Goal: Find specific page/section: Find specific page/section

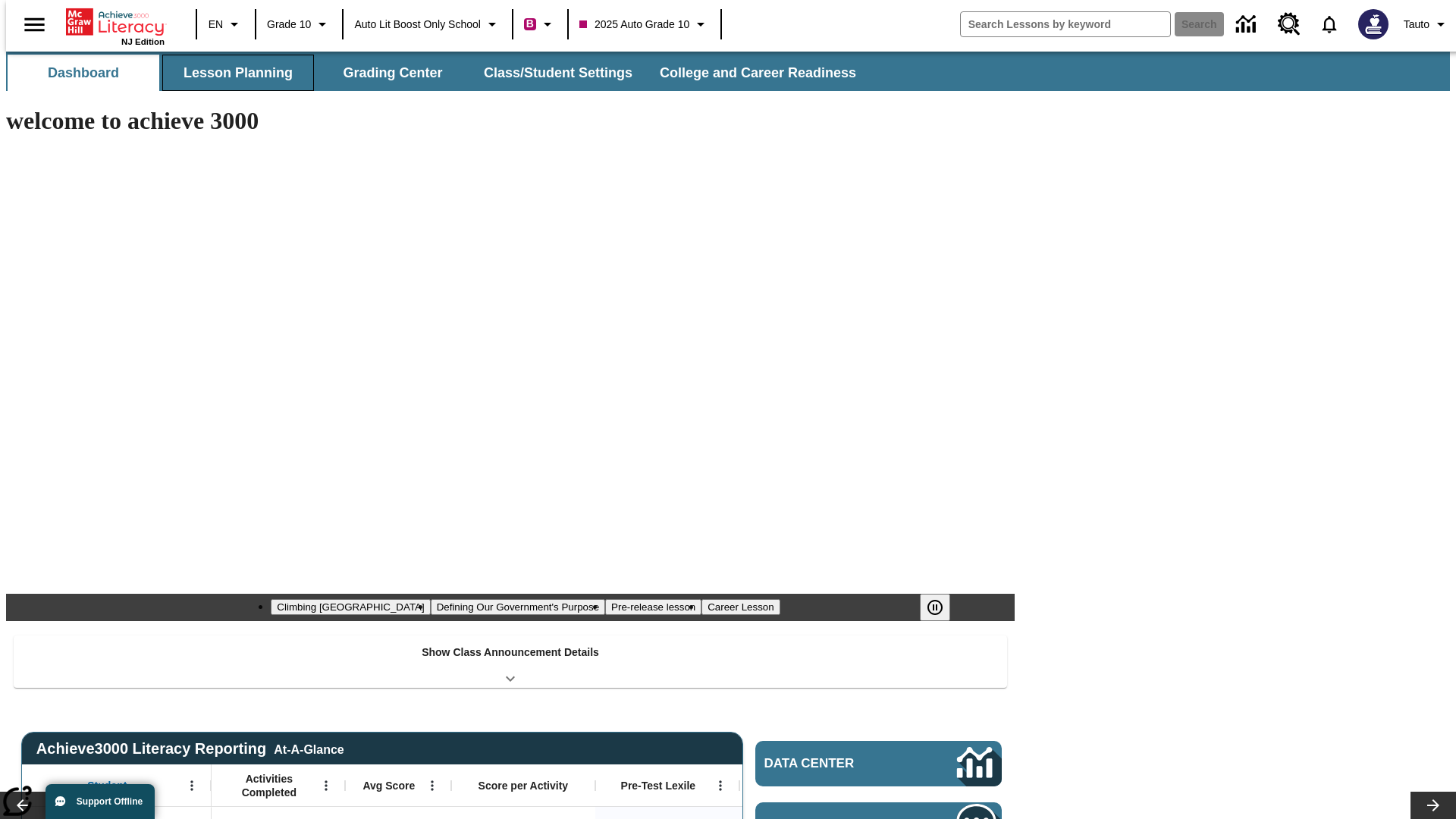
click at [232, 73] on button "Lesson Planning" at bounding box center [238, 73] width 152 height 36
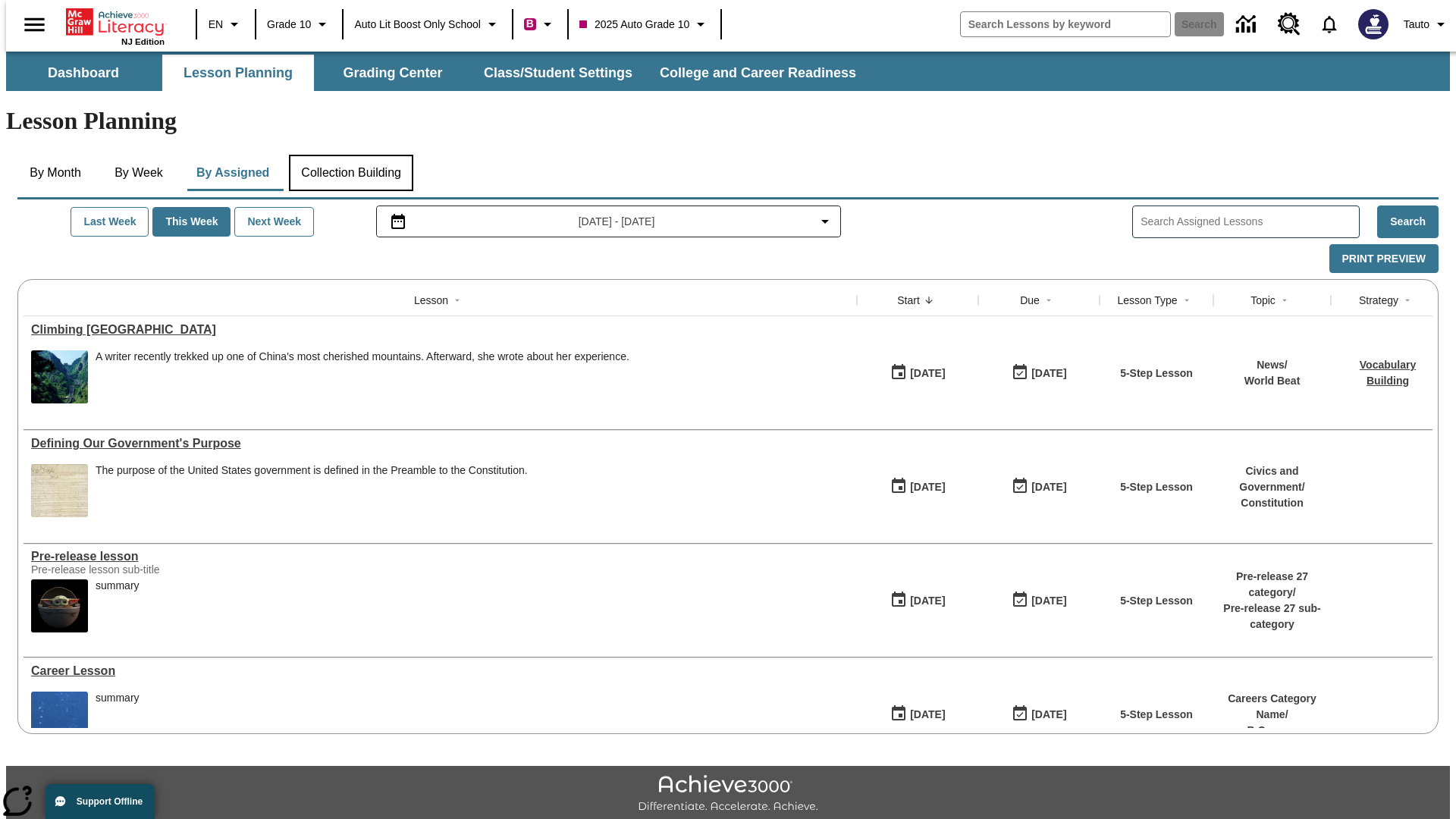
click at [350, 155] on button "Collection Building" at bounding box center [351, 173] width 124 height 36
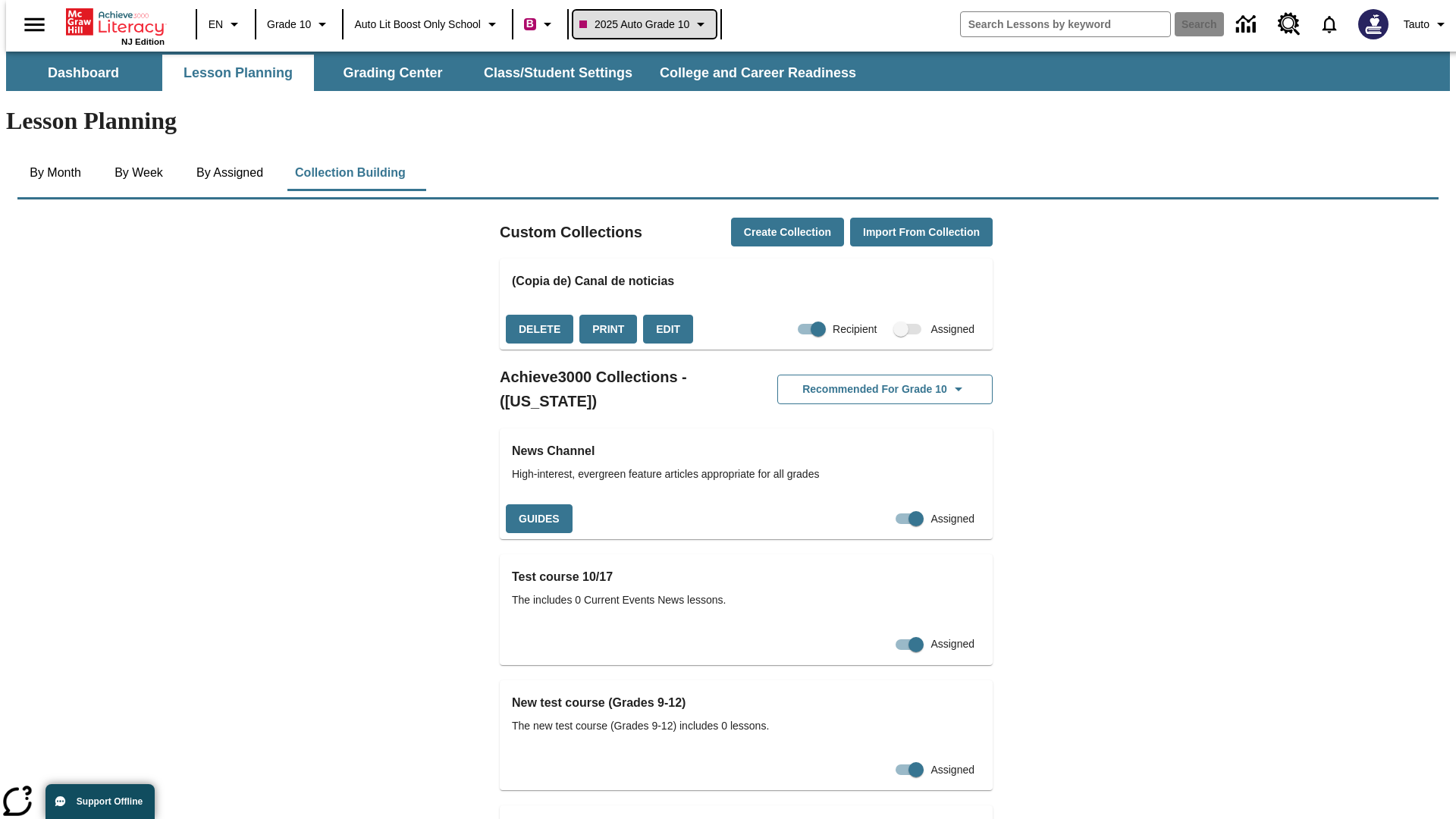
click at [649, 24] on span "2025 Auto Grade 10" at bounding box center [634, 25] width 110 height 16
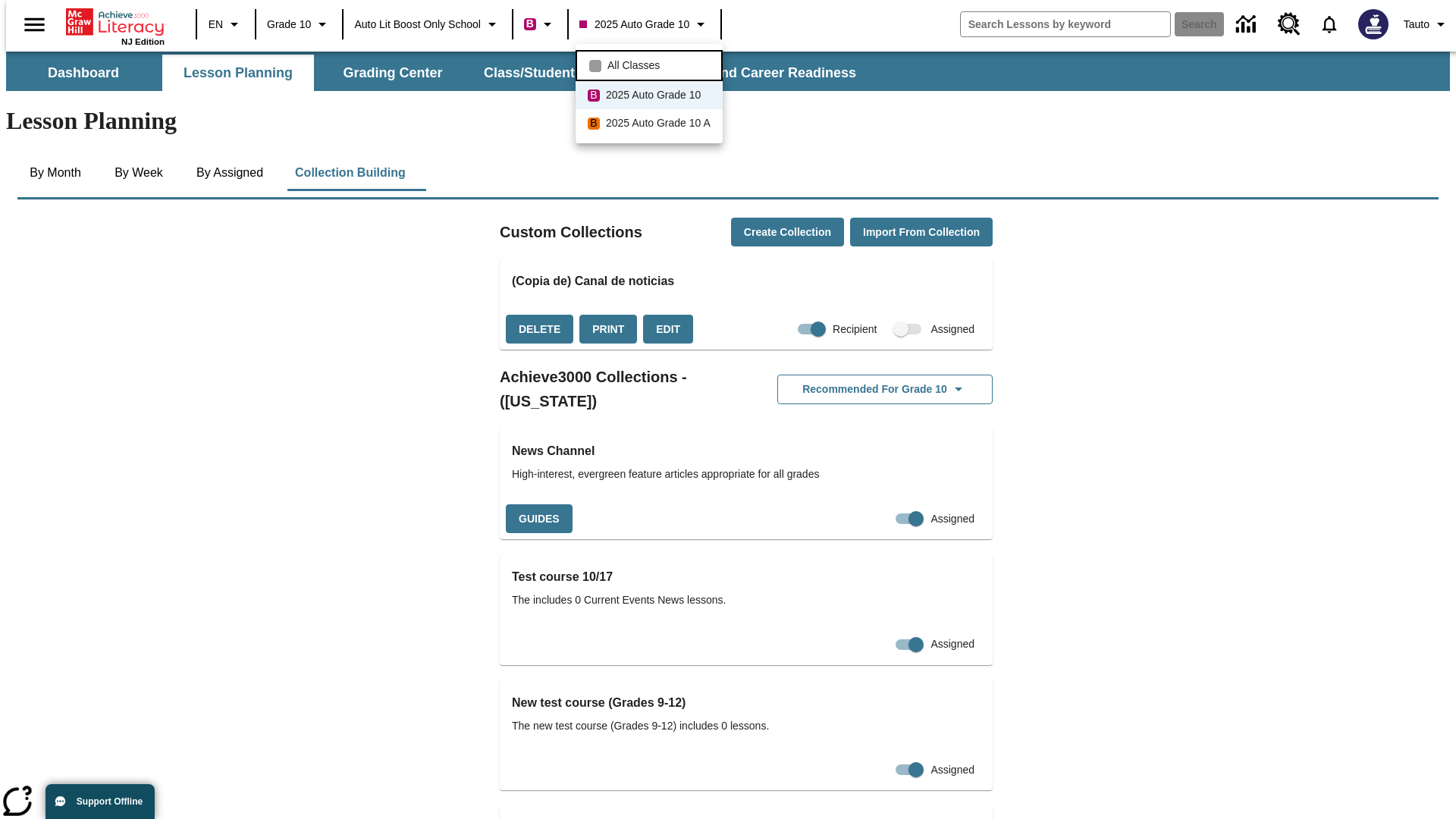
click at [651, 64] on span "All Classes" at bounding box center [633, 66] width 52 height 16
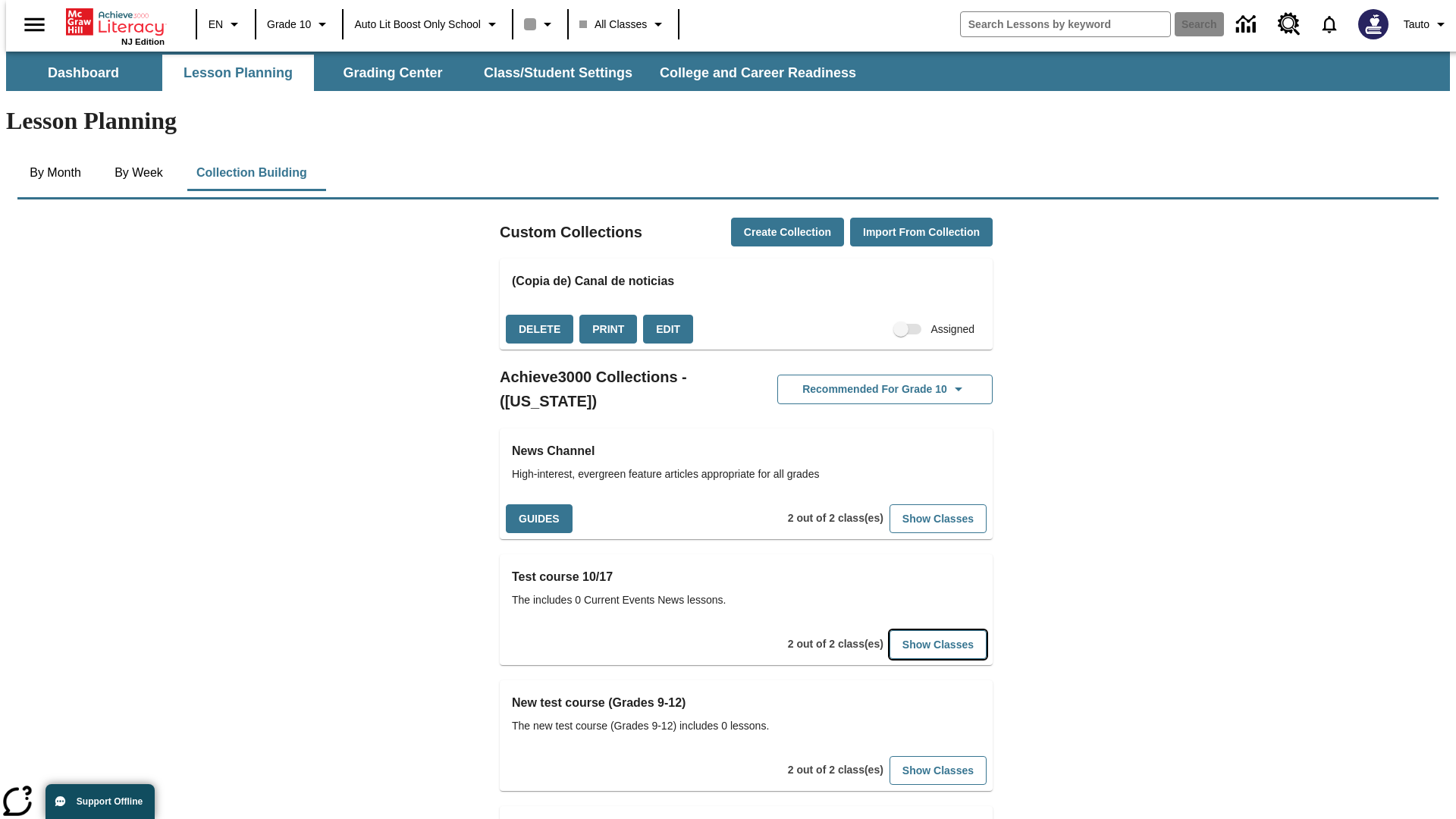
click at [915, 630] on button "Show Classes" at bounding box center [938, 645] width 97 height 30
